Goal: Obtain resource: Download file/media

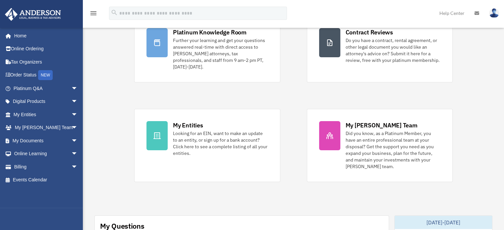
scroll to position [66, 0]
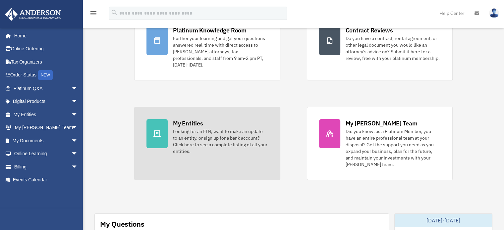
click at [243, 129] on div "Looking for an EIN, want to make an update to an entity, or sign up for a bank …" at bounding box center [220, 141] width 95 height 26
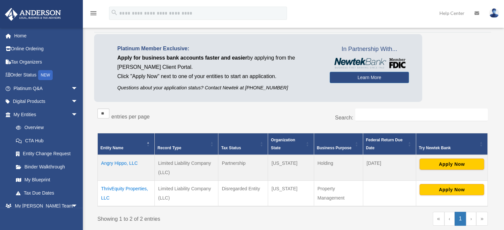
scroll to position [66, 0]
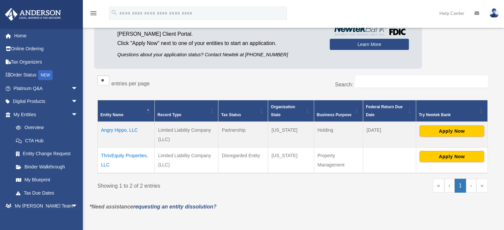
click at [130, 156] on td "ThrivEquity Properties, LLC" at bounding box center [126, 160] width 57 height 26
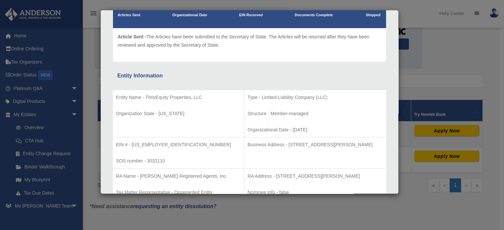
scroll to position [0, 0]
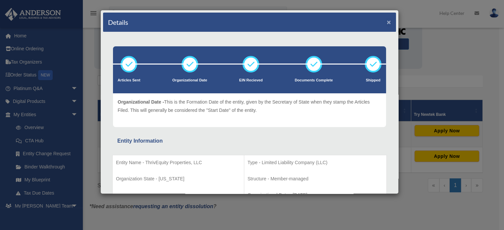
click at [386, 21] on button "×" at bounding box center [388, 22] width 4 height 7
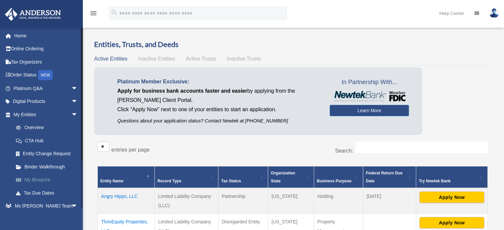
click at [44, 180] on link "My Blueprint" at bounding box center [48, 180] width 78 height 13
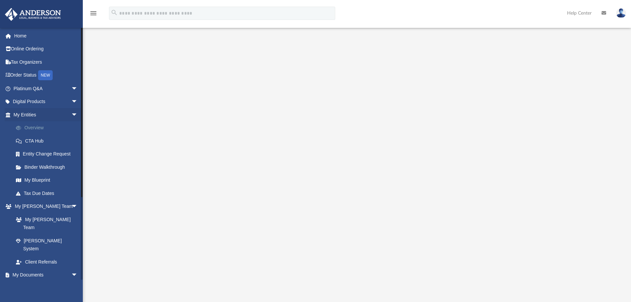
click at [37, 129] on link "Overview" at bounding box center [48, 127] width 78 height 13
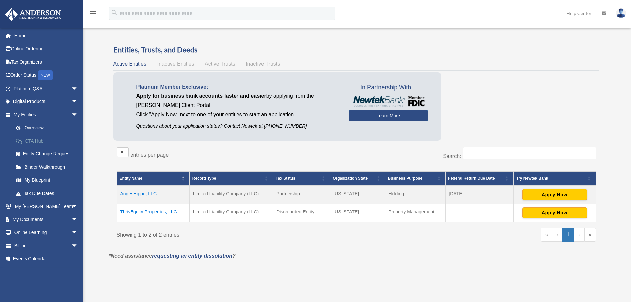
click at [41, 141] on link "CTA Hub" at bounding box center [48, 140] width 78 height 13
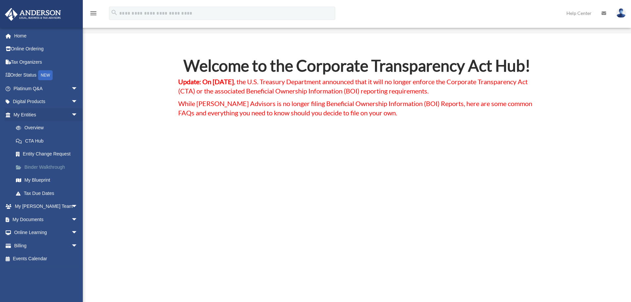
click at [50, 169] on link "Binder Walkthrough" at bounding box center [48, 166] width 78 height 13
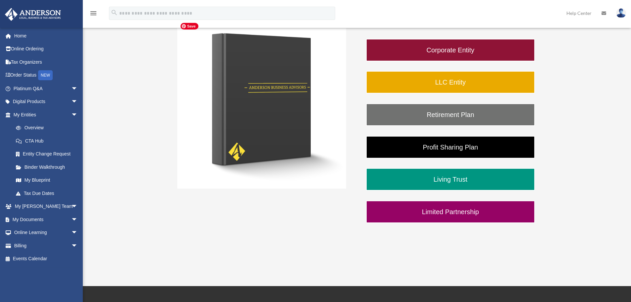
scroll to position [132, 0]
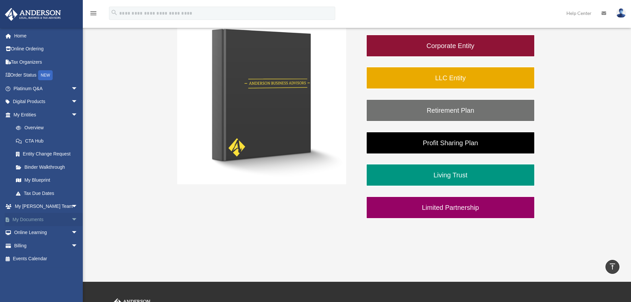
click at [40, 221] on link "My Documents arrow_drop_down" at bounding box center [46, 219] width 83 height 13
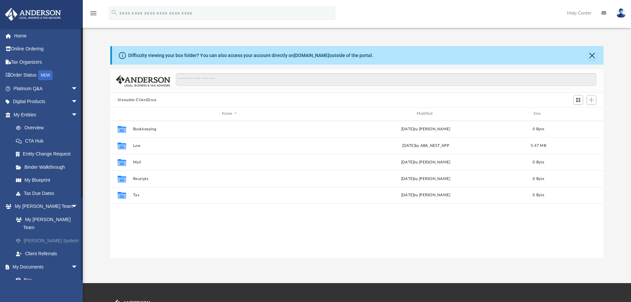
scroll to position [146, 488]
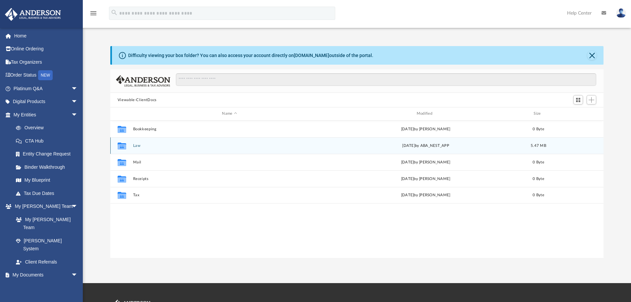
click at [135, 144] on button "Law" at bounding box center [229, 145] width 193 height 4
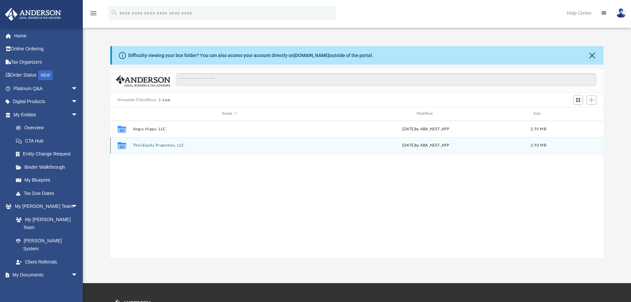
click at [156, 146] on button "ThrivEquity Properties, LLC" at bounding box center [229, 145] width 193 height 4
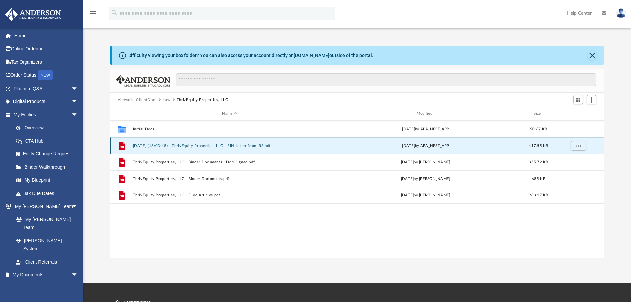
click at [203, 145] on button "2025.04.30 (13:03:48) - ThrivEquity Properties, LLC - EIN Letter from IRS.pdf" at bounding box center [229, 145] width 193 height 4
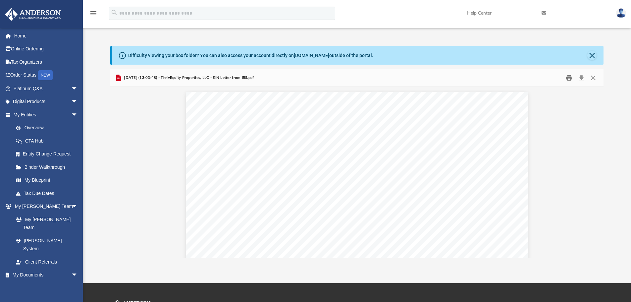
click at [570, 78] on button "Print" at bounding box center [568, 78] width 13 height 10
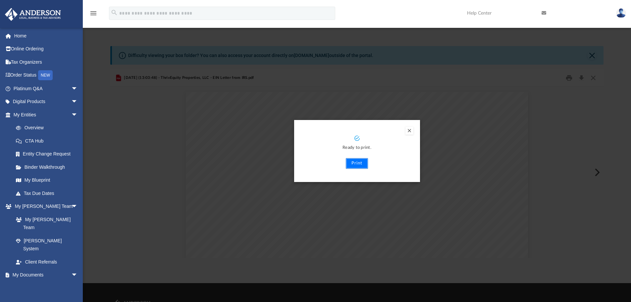
click at [358, 165] on button "Print" at bounding box center [357, 163] width 22 height 11
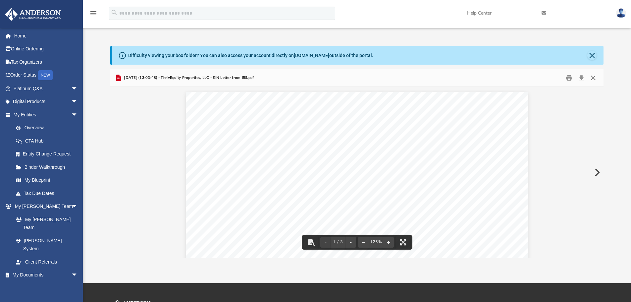
click at [595, 77] on button "Close" at bounding box center [593, 78] width 12 height 10
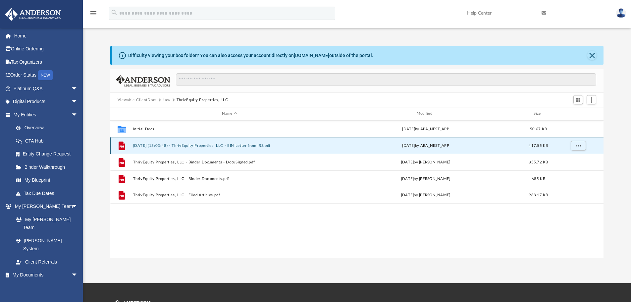
click at [277, 145] on button "2025.04.30 (13:03:48) - ThrivEquity Properties, LLC - EIN Letter from IRS.pdf" at bounding box center [229, 145] width 193 height 4
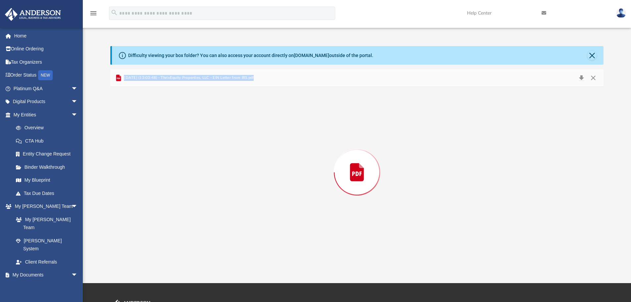
click at [277, 145] on div "Preview" at bounding box center [356, 172] width 493 height 171
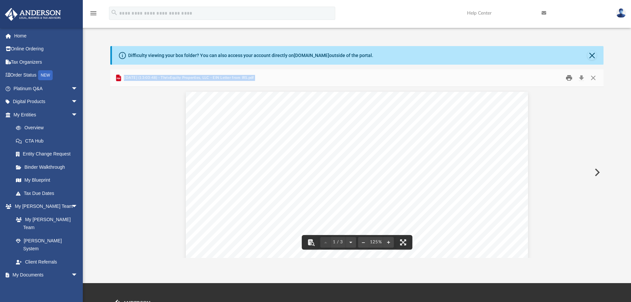
click at [567, 79] on button "Print" at bounding box center [568, 78] width 13 height 10
